Goal: Task Accomplishment & Management: Complete application form

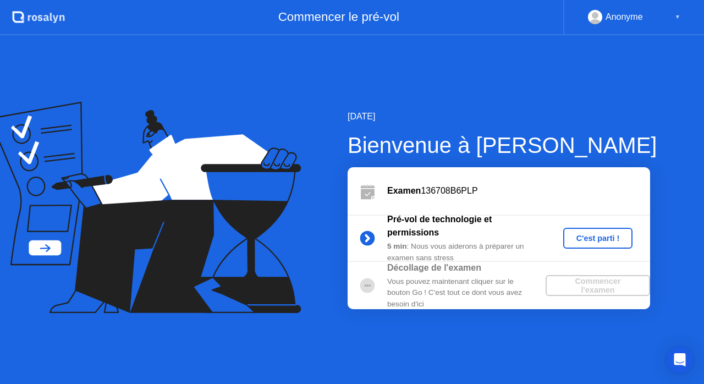
click at [603, 234] on div "C'est parti !" at bounding box center [598, 238] width 61 height 9
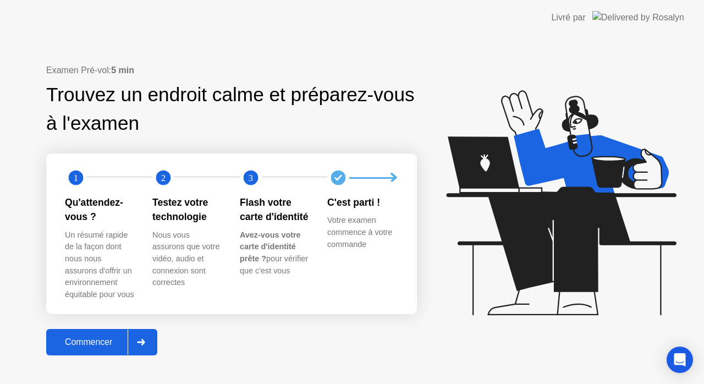
click at [88, 332] on button "Commencer" at bounding box center [101, 342] width 111 height 26
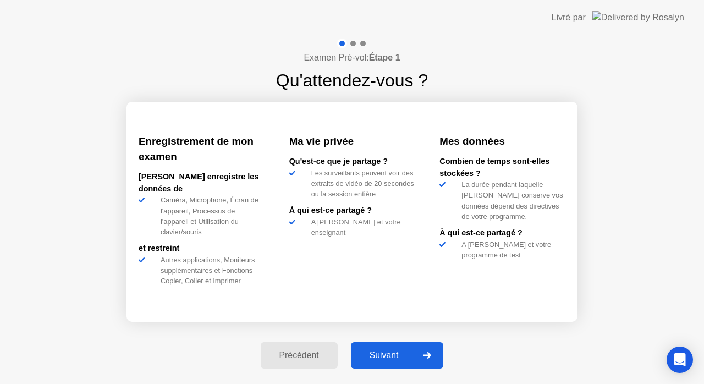
click at [379, 353] on div "Suivant" at bounding box center [384, 355] width 60 height 10
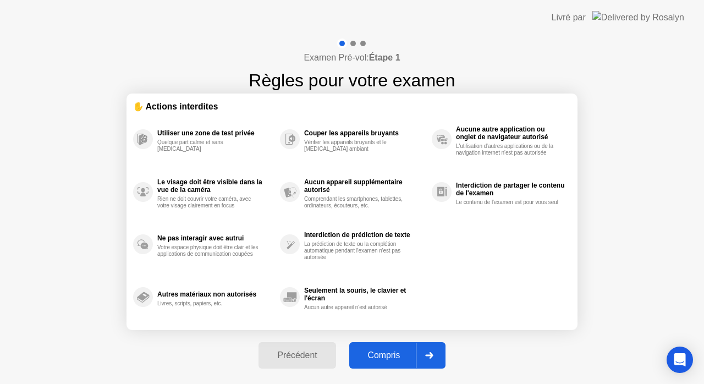
click at [379, 353] on div "Compris" at bounding box center [384, 355] width 63 height 10
select select "**********"
select select "*******"
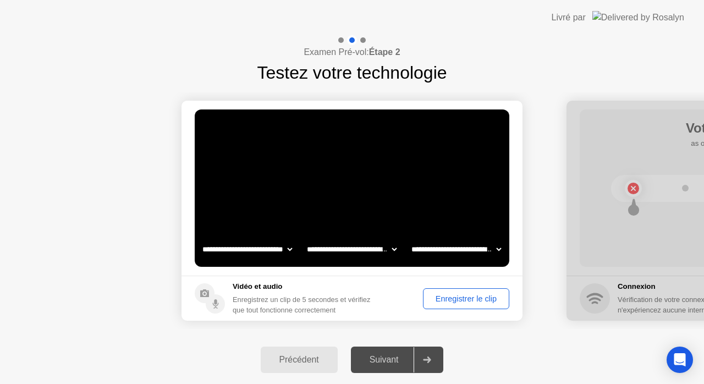
click at [474, 295] on div "Enregistrer le clip" at bounding box center [466, 298] width 79 height 9
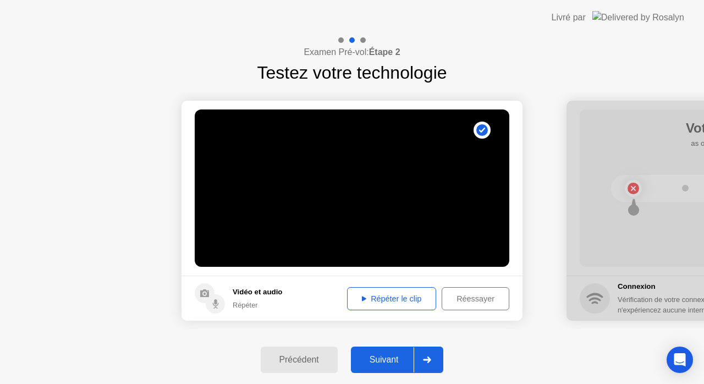
click at [413, 299] on div "Répéter le clip" at bounding box center [391, 298] width 81 height 9
click at [383, 360] on div "Suivant" at bounding box center [384, 360] width 60 height 10
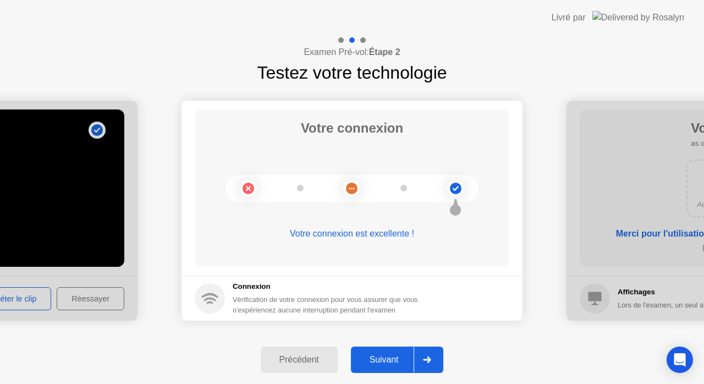
click at [383, 360] on div "Suivant" at bounding box center [384, 360] width 60 height 10
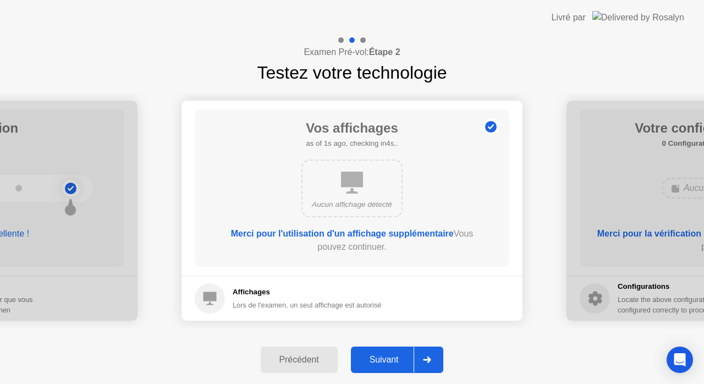
click at [383, 360] on div "Suivant" at bounding box center [384, 360] width 60 height 10
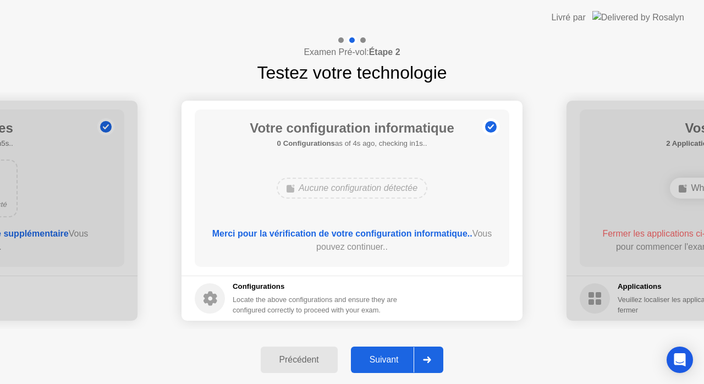
click at [383, 360] on div "Suivant" at bounding box center [384, 360] width 60 height 10
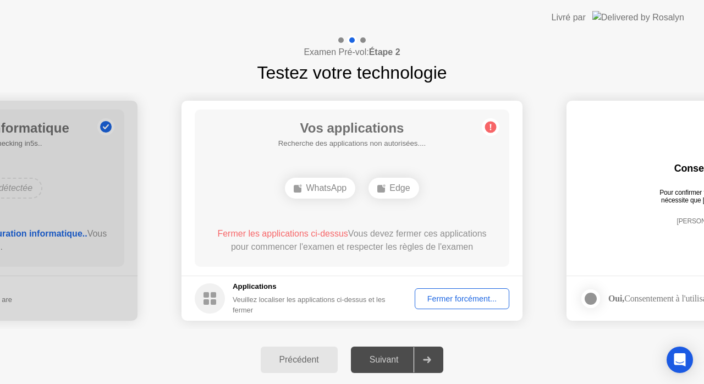
click at [478, 303] on div "Fermer forcément..." at bounding box center [462, 298] width 87 height 9
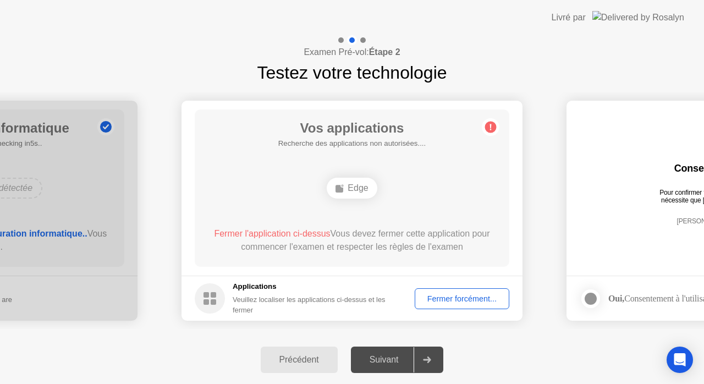
click at [459, 301] on div "Fermer forcément..." at bounding box center [462, 298] width 87 height 9
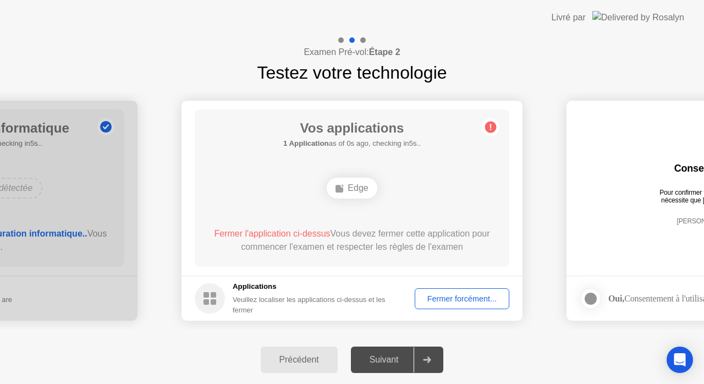
click at [426, 303] on div "Fermer forcément..." at bounding box center [462, 298] width 87 height 9
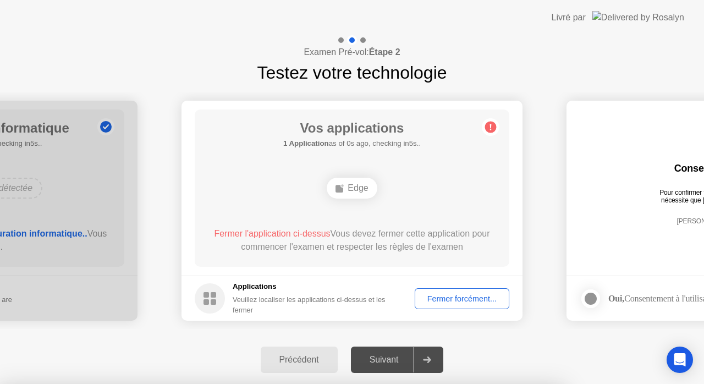
click at [426, 383] on div at bounding box center [352, 384] width 704 height 0
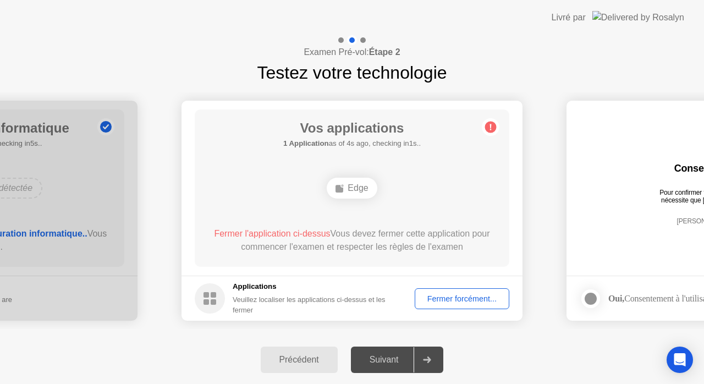
click at [459, 303] on div "Fermer forcément..." at bounding box center [462, 298] width 87 height 9
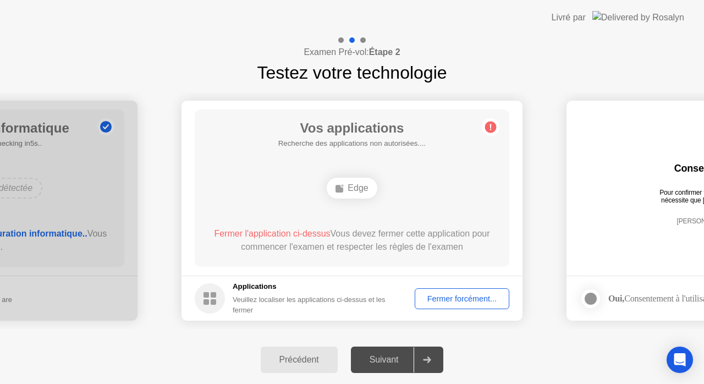
click at [450, 301] on div "Fermer forcément..." at bounding box center [462, 298] width 87 height 9
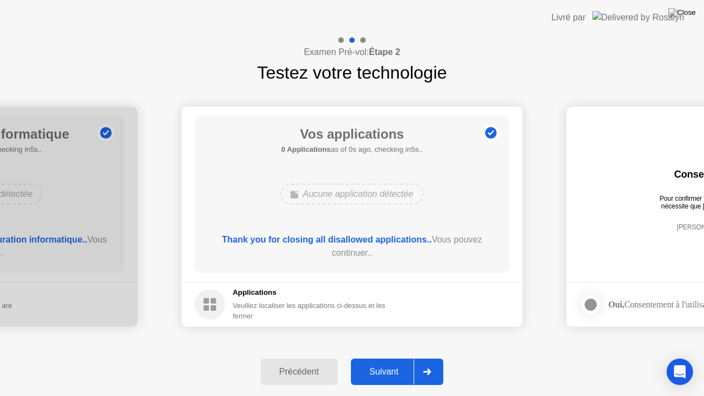
drag, startPoint x: 413, startPoint y: 260, endPoint x: 413, endPoint y: 273, distance: 12.7
click at [413, 273] on main "Vos applications 0 Applications as of 0s ago, checking in5s.. Aucune applicatio…" at bounding box center [352, 194] width 341 height 175
click at [376, 371] on div "Suivant" at bounding box center [384, 372] width 60 height 10
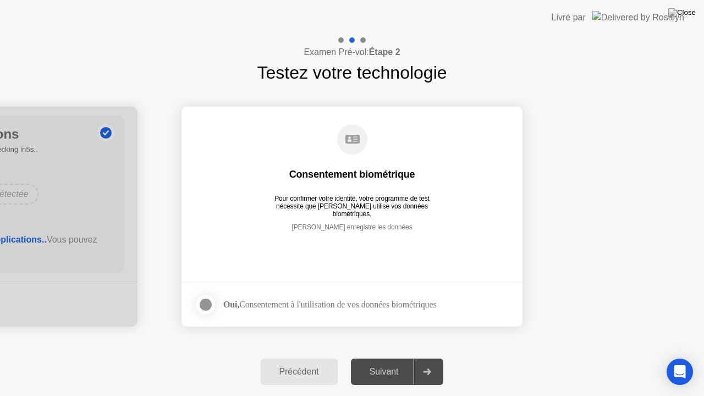
click at [201, 302] on div at bounding box center [205, 304] width 13 height 13
click at [380, 375] on div "Suivant" at bounding box center [384, 372] width 60 height 10
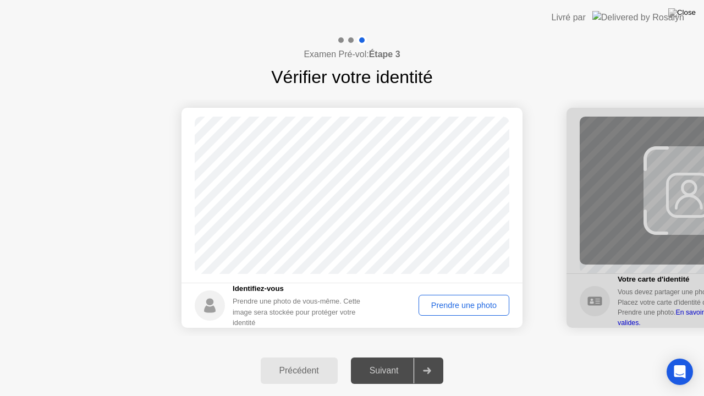
click at [470, 309] on div "Prendre une photo" at bounding box center [464, 305] width 83 height 9
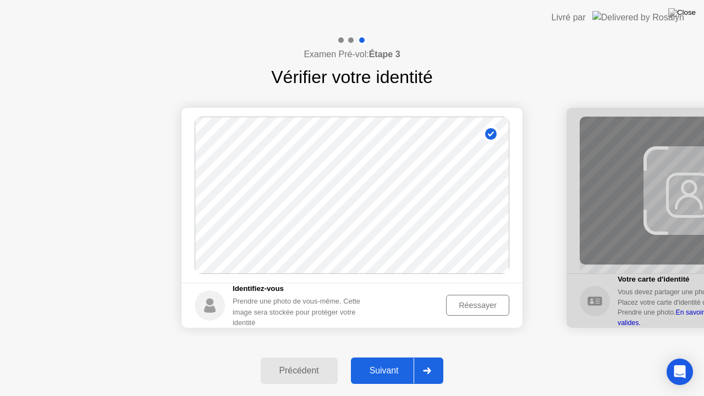
click at [392, 368] on div "Suivant" at bounding box center [384, 371] width 60 height 10
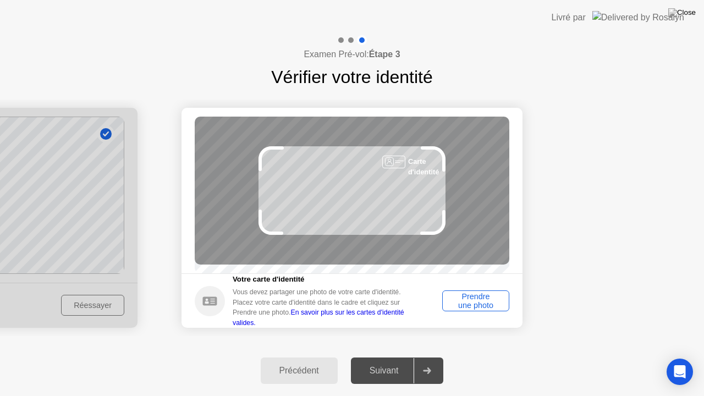
click at [489, 308] on div "Prendre une photo" at bounding box center [475, 301] width 59 height 18
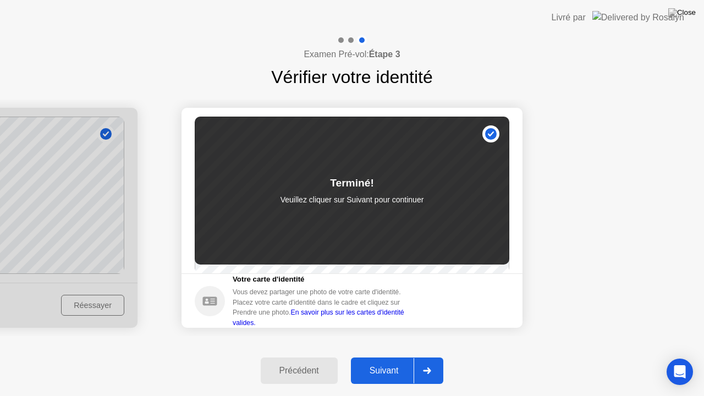
click at [390, 370] on div "Suivant" at bounding box center [384, 371] width 60 height 10
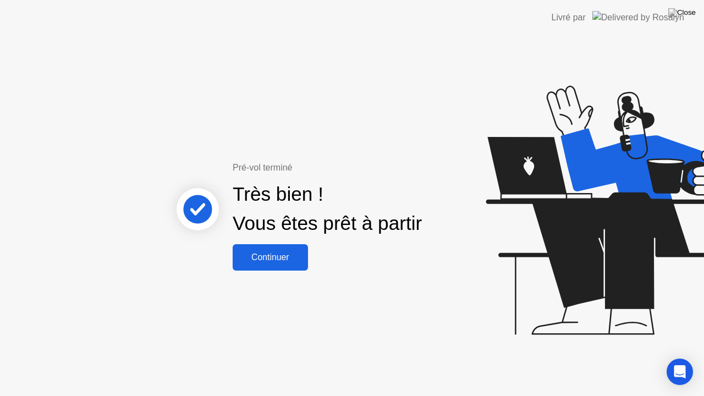
click at [276, 255] on div "Continuer" at bounding box center [270, 258] width 69 height 10
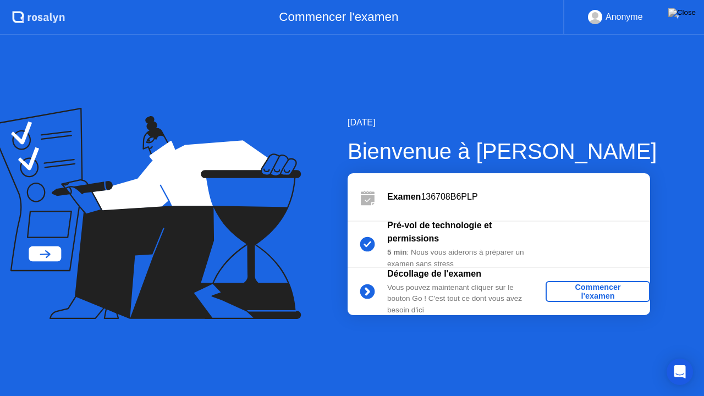
click at [558, 300] on div "Commencer l'examen" at bounding box center [598, 292] width 96 height 18
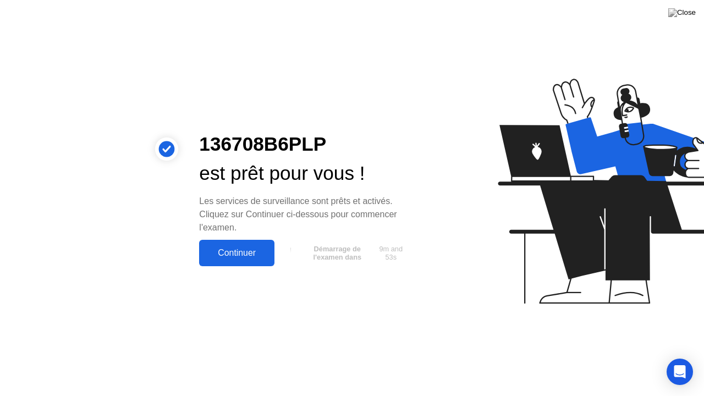
click at [252, 255] on div "Continuer" at bounding box center [236, 253] width 69 height 10
